Goal: Information Seeking & Learning: Understand process/instructions

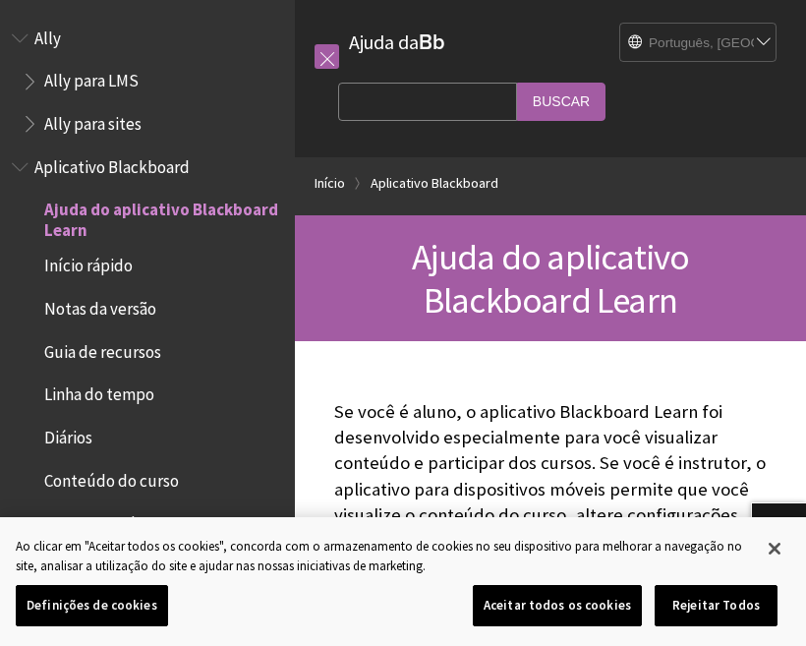
scroll to position [161, 0]
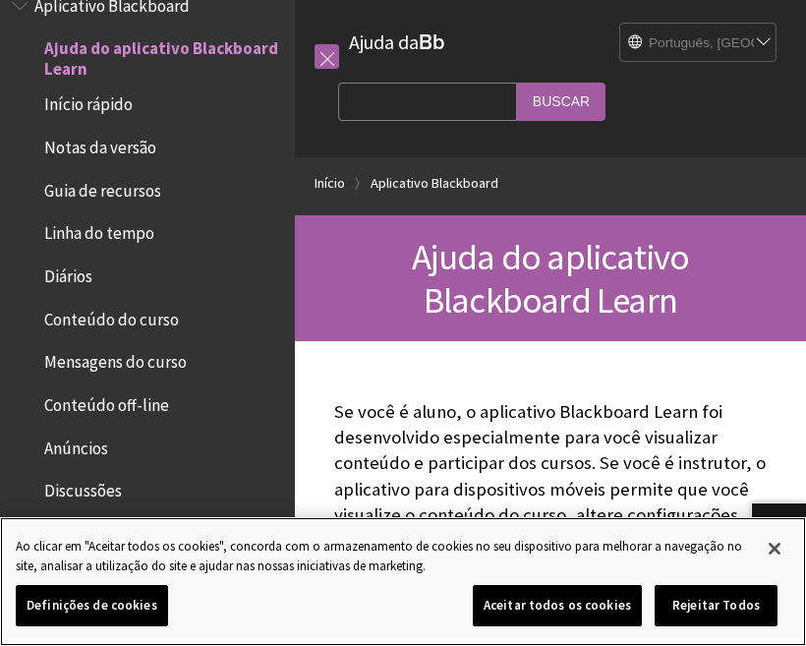
click at [571, 609] on button "Aceitar todos os cookies" at bounding box center [557, 605] width 169 height 41
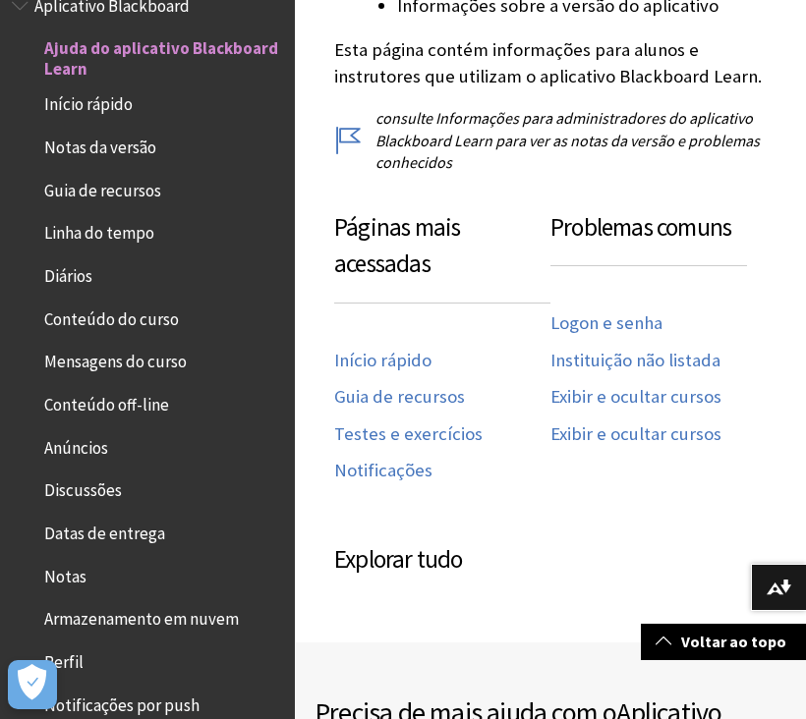
scroll to position [1012, 0]
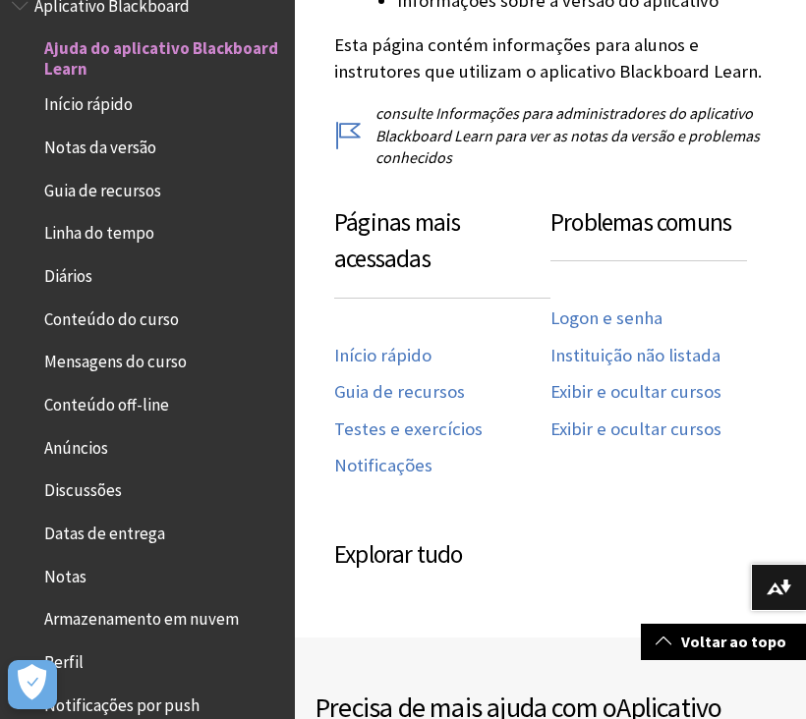
click at [645, 308] on link "Logon e senha" at bounding box center [606, 319] width 112 height 23
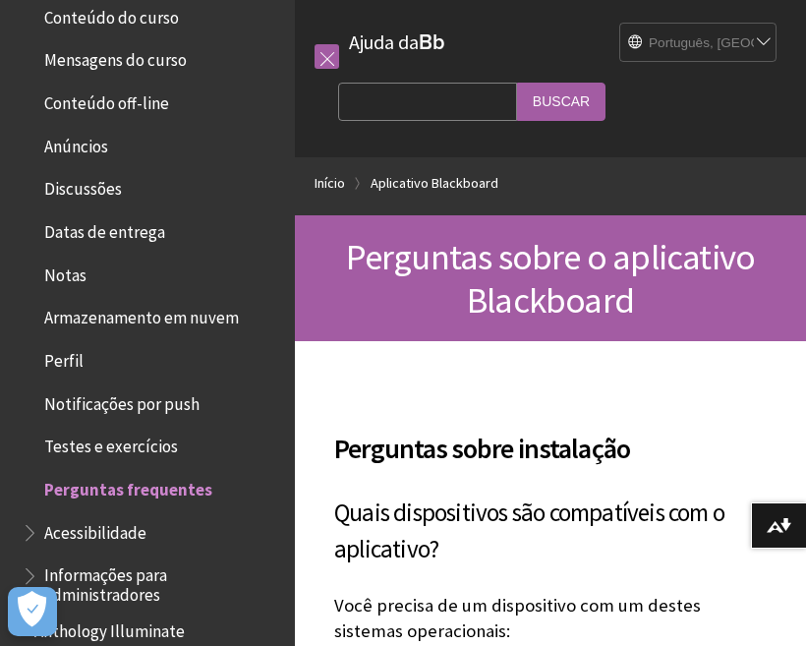
scroll to position [477, 0]
